Goal: Check status: Check status

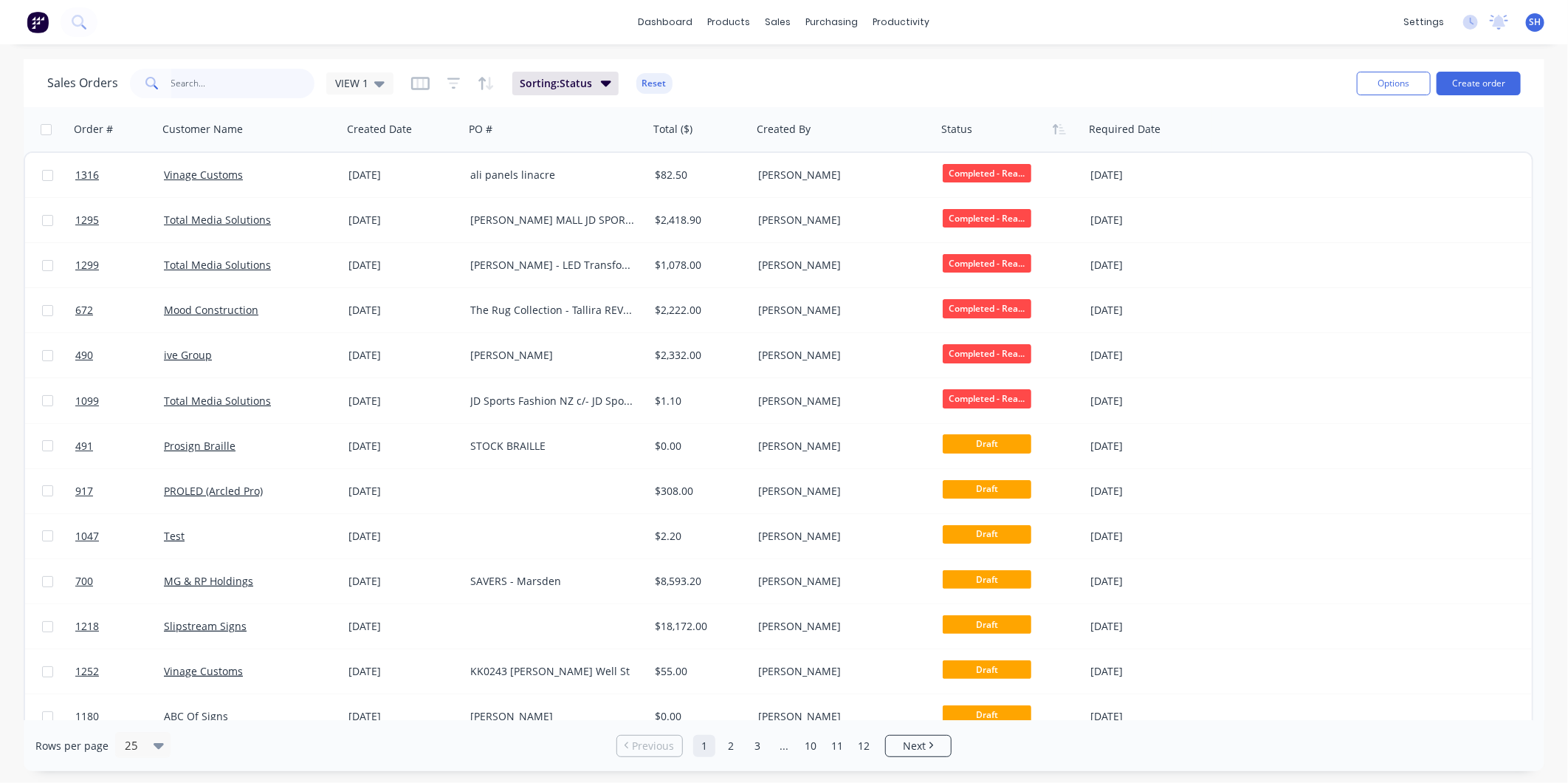
click at [233, 83] on input "text" at bounding box center [243, 83] width 144 height 29
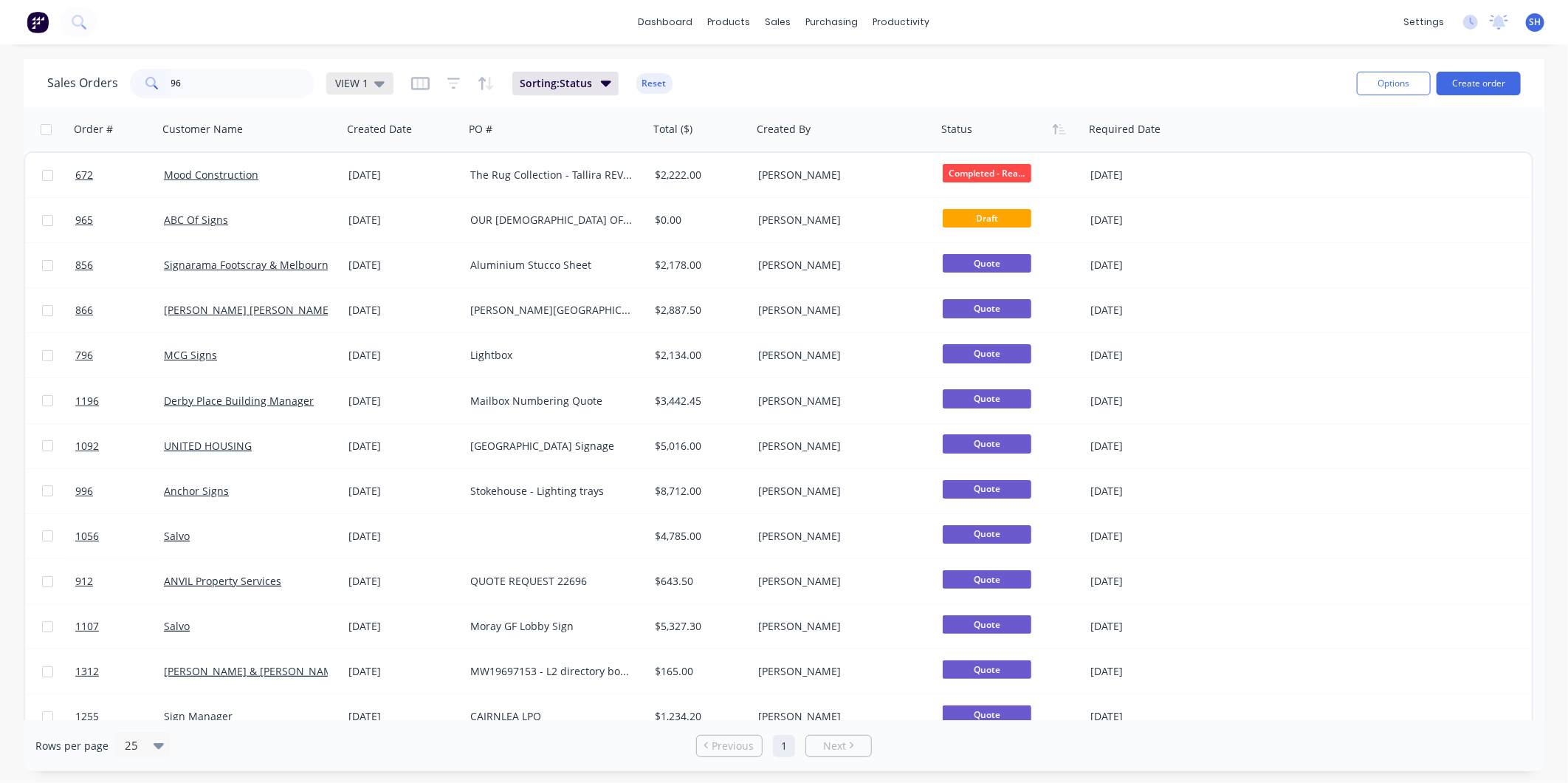
click at [364, 85] on span "VIEW 1" at bounding box center [352, 83] width 33 height 16
click at [369, 269] on button "archived" at bounding box center [414, 267] width 168 height 17
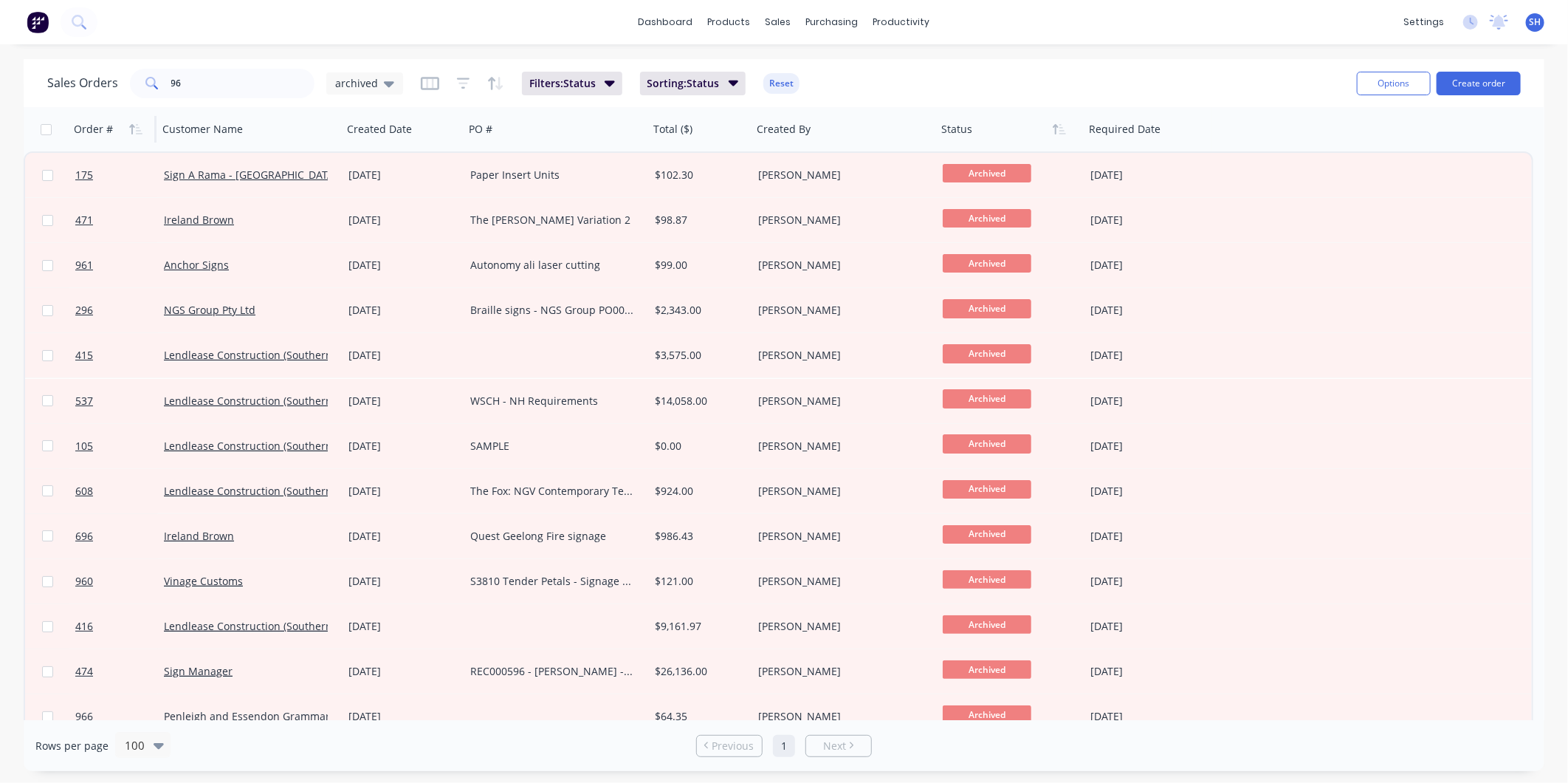
click at [92, 128] on div "Order #" at bounding box center [94, 130] width 39 height 15
click at [133, 124] on icon "button" at bounding box center [136, 130] width 13 height 12
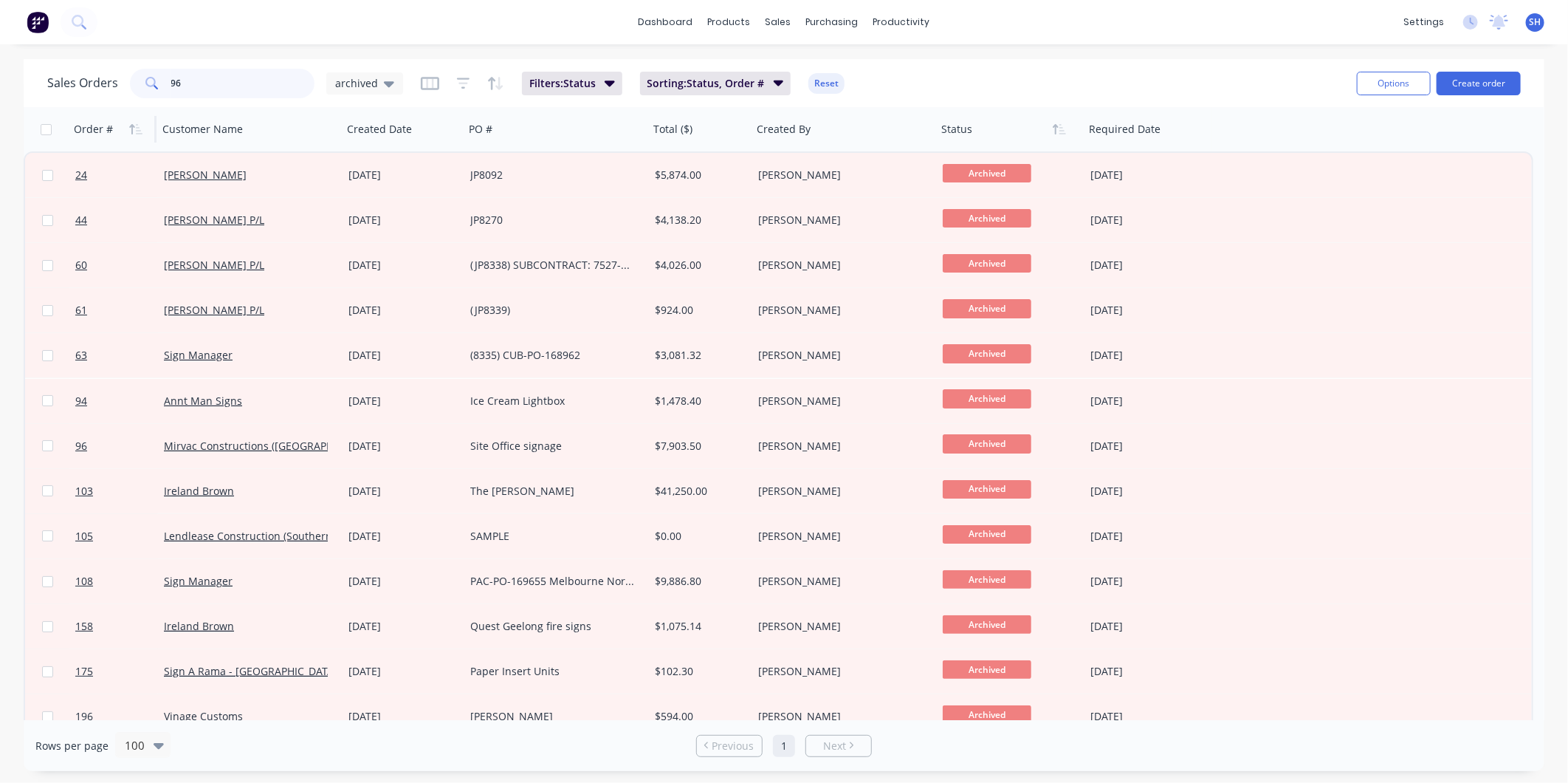
click at [227, 92] on input "96" at bounding box center [243, 83] width 144 height 29
drag, startPoint x: 226, startPoint y: 85, endPoint x: 134, endPoint y: 78, distance: 92.3
click at [134, 78] on div "96" at bounding box center [222, 83] width 185 height 29
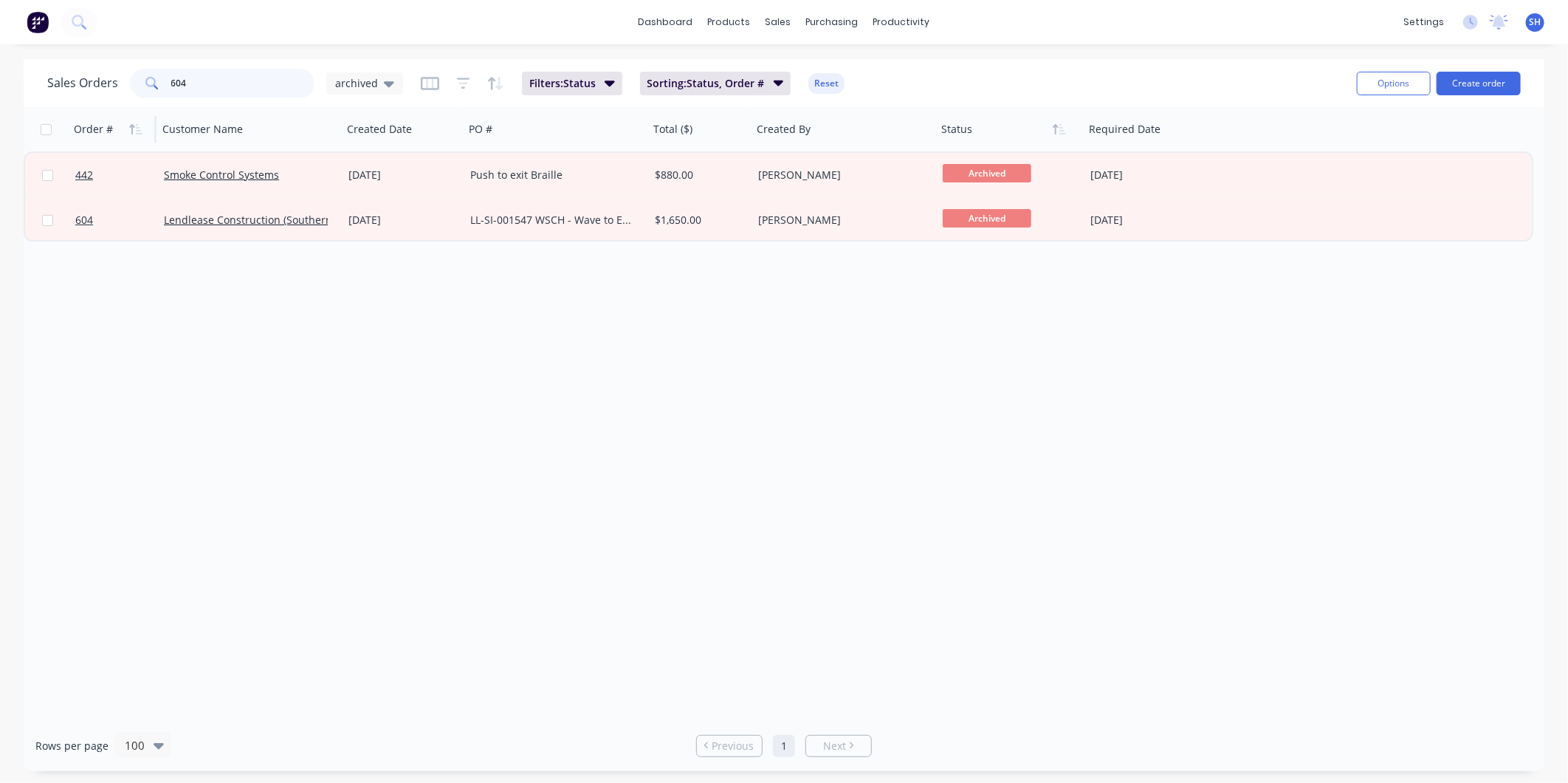
click at [254, 76] on input "604" at bounding box center [243, 83] width 144 height 29
drag, startPoint x: 246, startPoint y: 76, endPoint x: 124, endPoint y: 77, distance: 122.0
click at [124, 77] on div "Sales Orders 604 archived" at bounding box center [225, 83] width 356 height 29
type input "395"
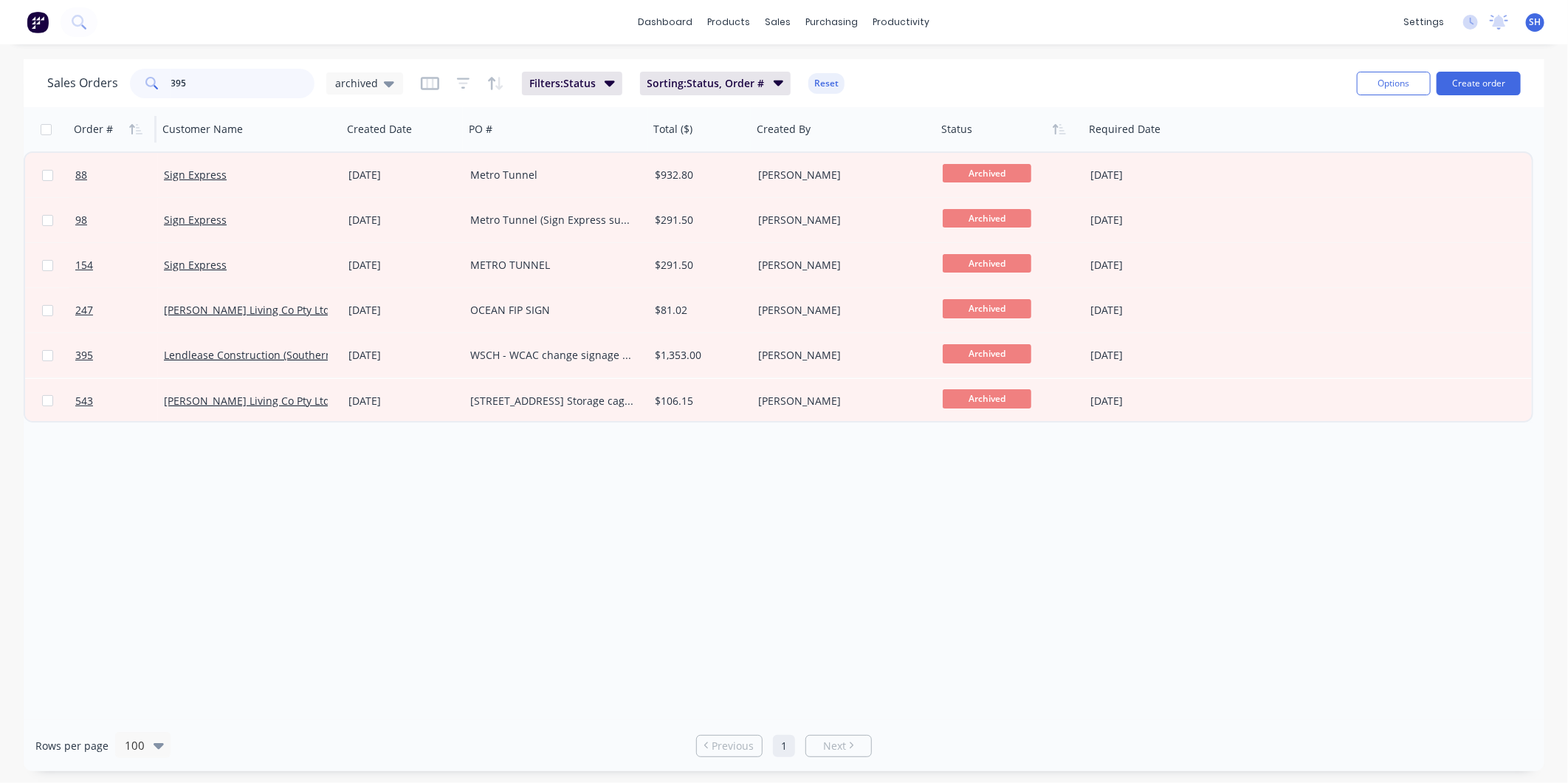
drag, startPoint x: 215, startPoint y: 83, endPoint x: 119, endPoint y: 75, distance: 96.3
click at [119, 75] on div "Sales Orders 395 archived" at bounding box center [225, 83] width 356 height 29
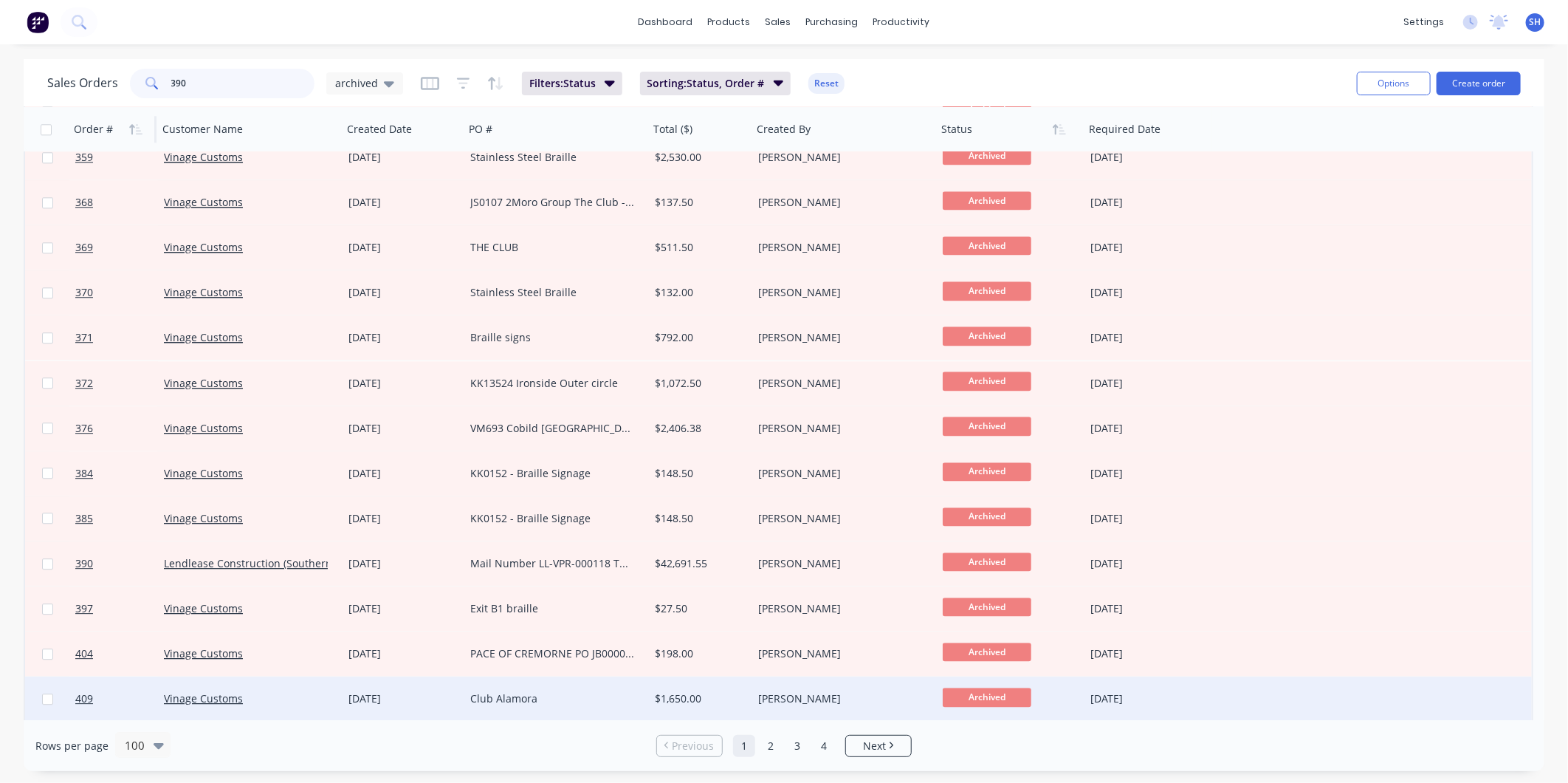
scroll to position [2462, 0]
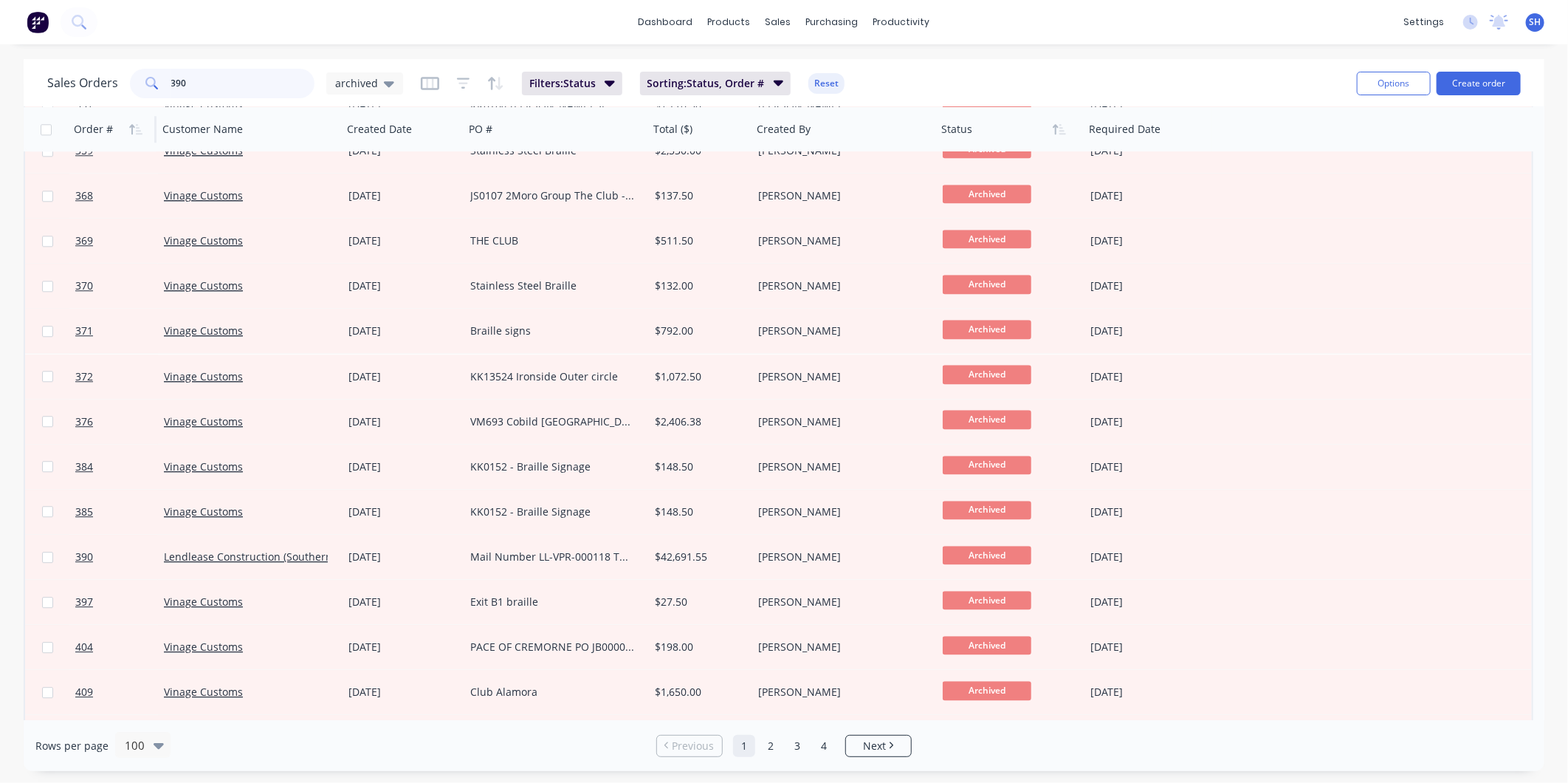
click at [210, 84] on input "390" at bounding box center [243, 83] width 144 height 29
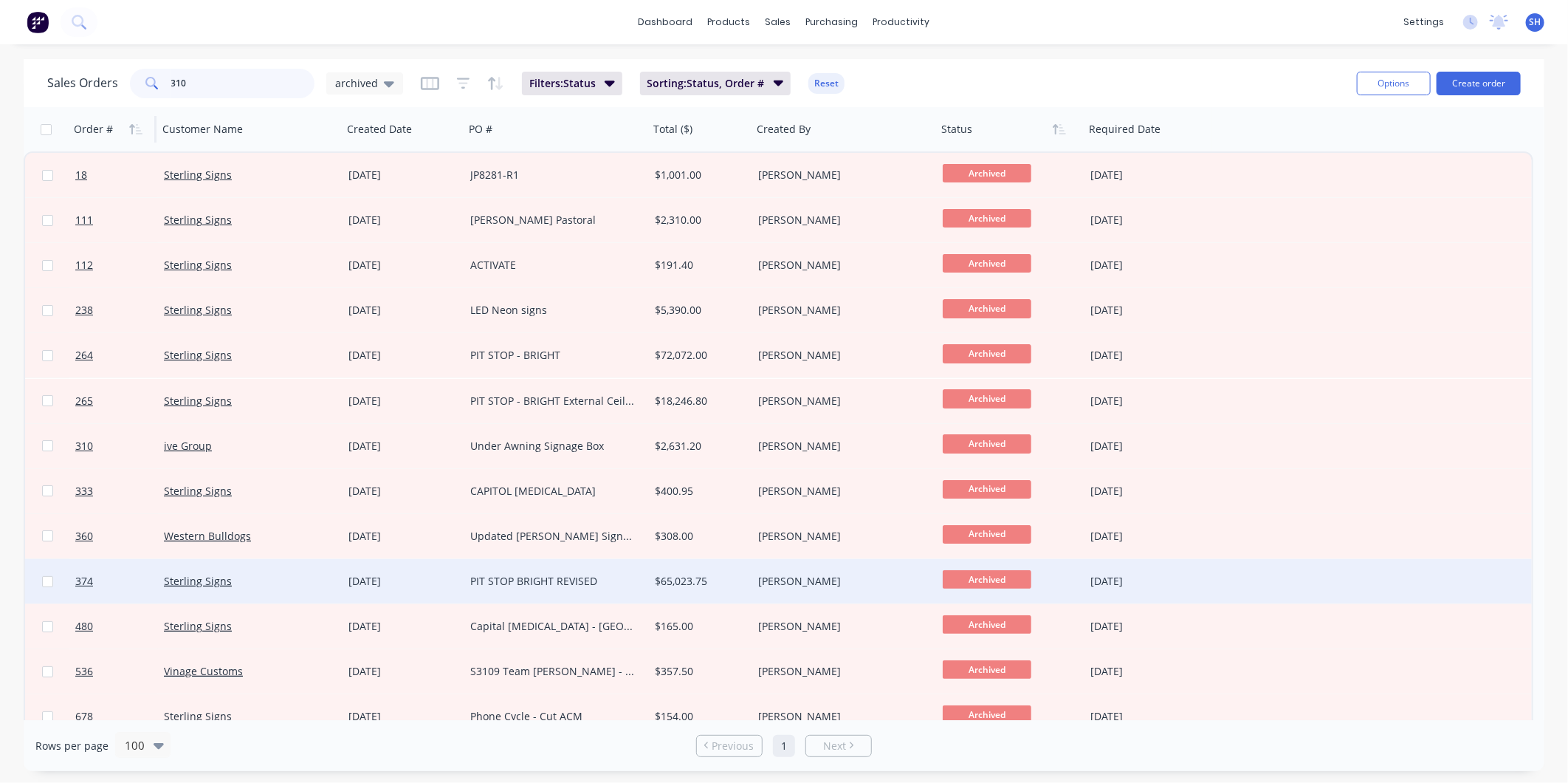
scroll to position [153, 0]
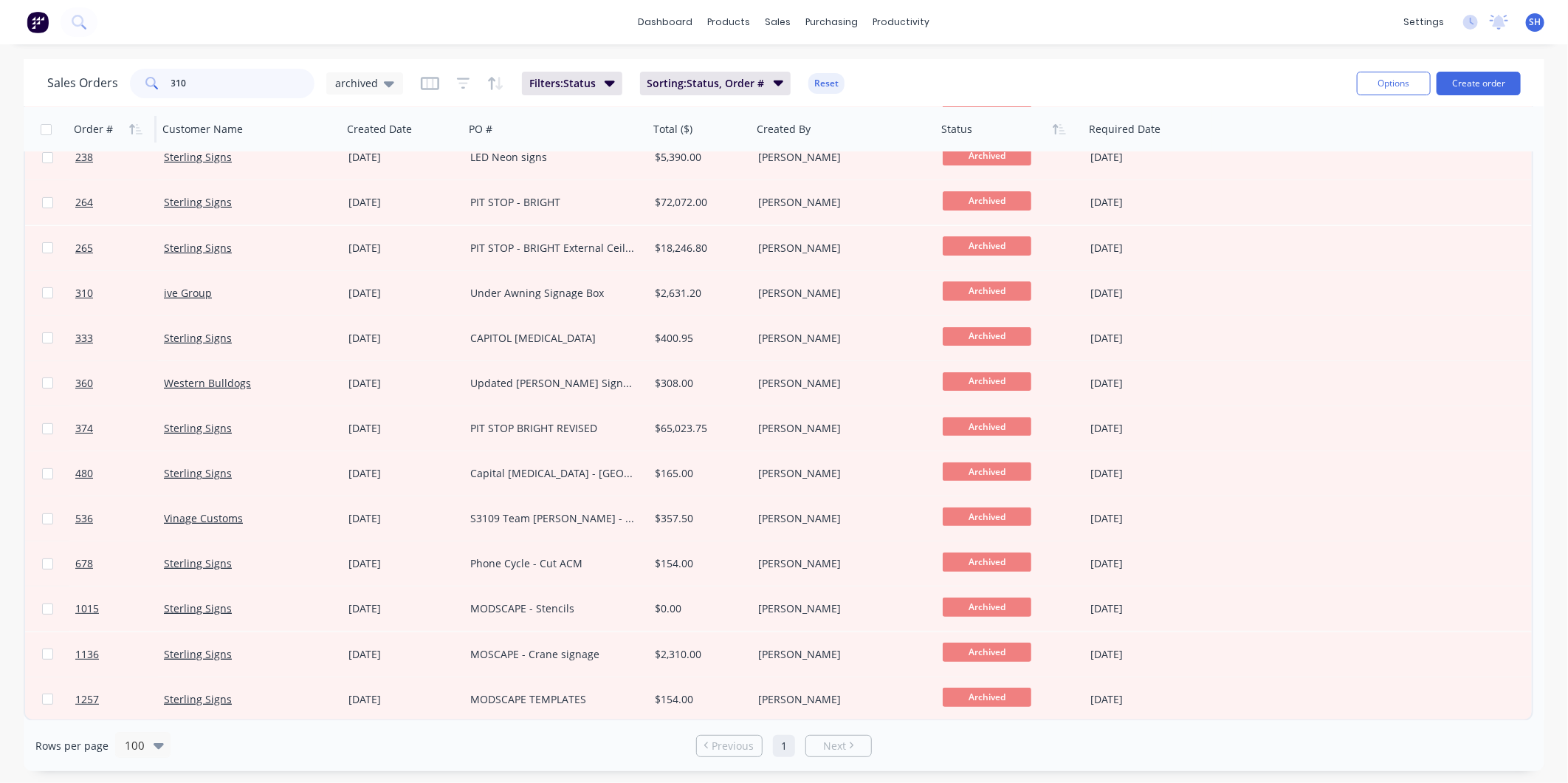
click at [260, 84] on input "310" at bounding box center [243, 83] width 144 height 29
click at [259, 83] on input "310" at bounding box center [243, 83] width 144 height 29
drag, startPoint x: 259, startPoint y: 83, endPoint x: 90, endPoint y: 78, distance: 169.1
click at [90, 78] on div "Sales Orders 310 archived" at bounding box center [225, 83] width 356 height 29
type input "414"
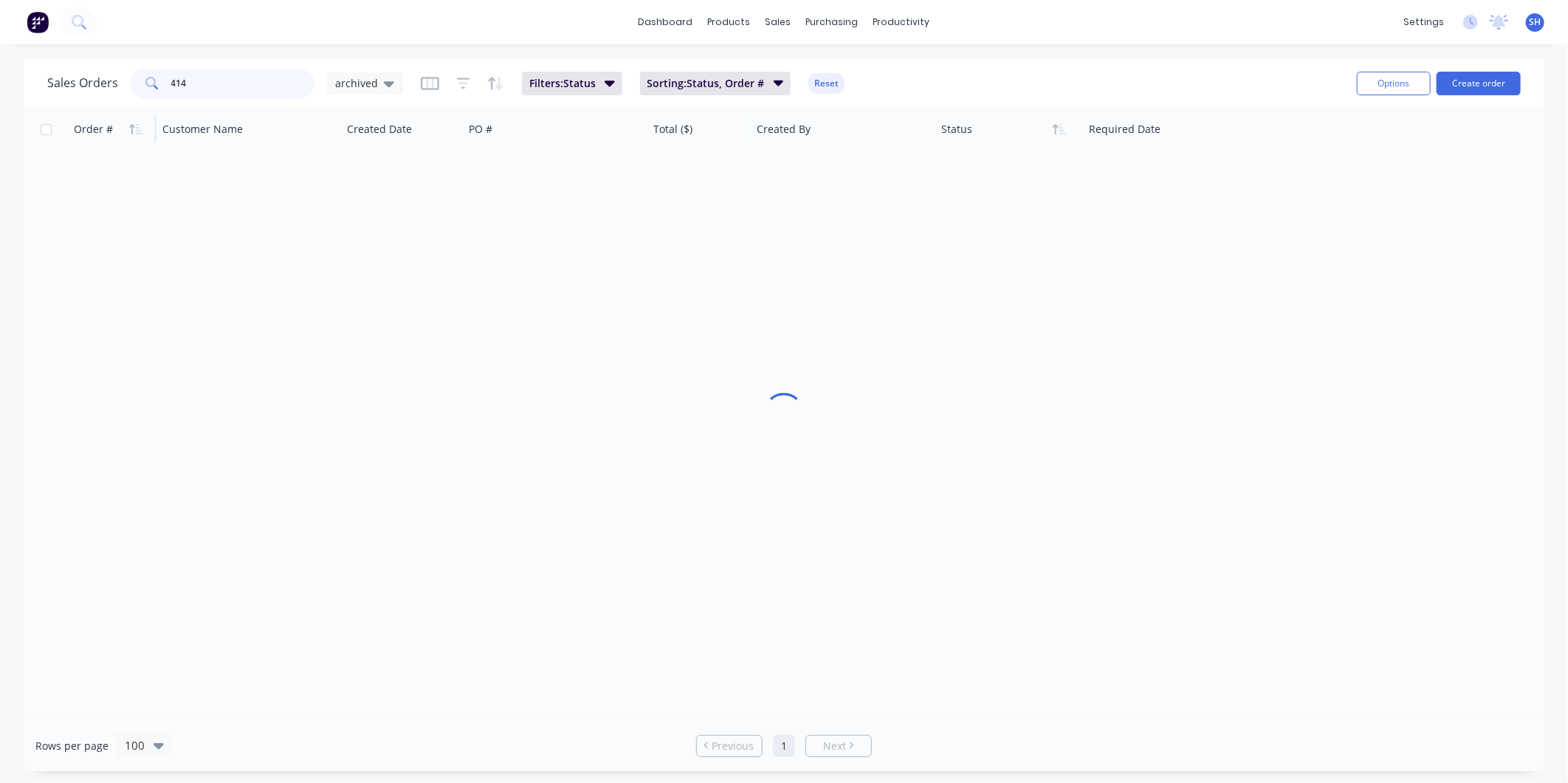
scroll to position [0, 0]
